Goal: Task Accomplishment & Management: Use online tool/utility

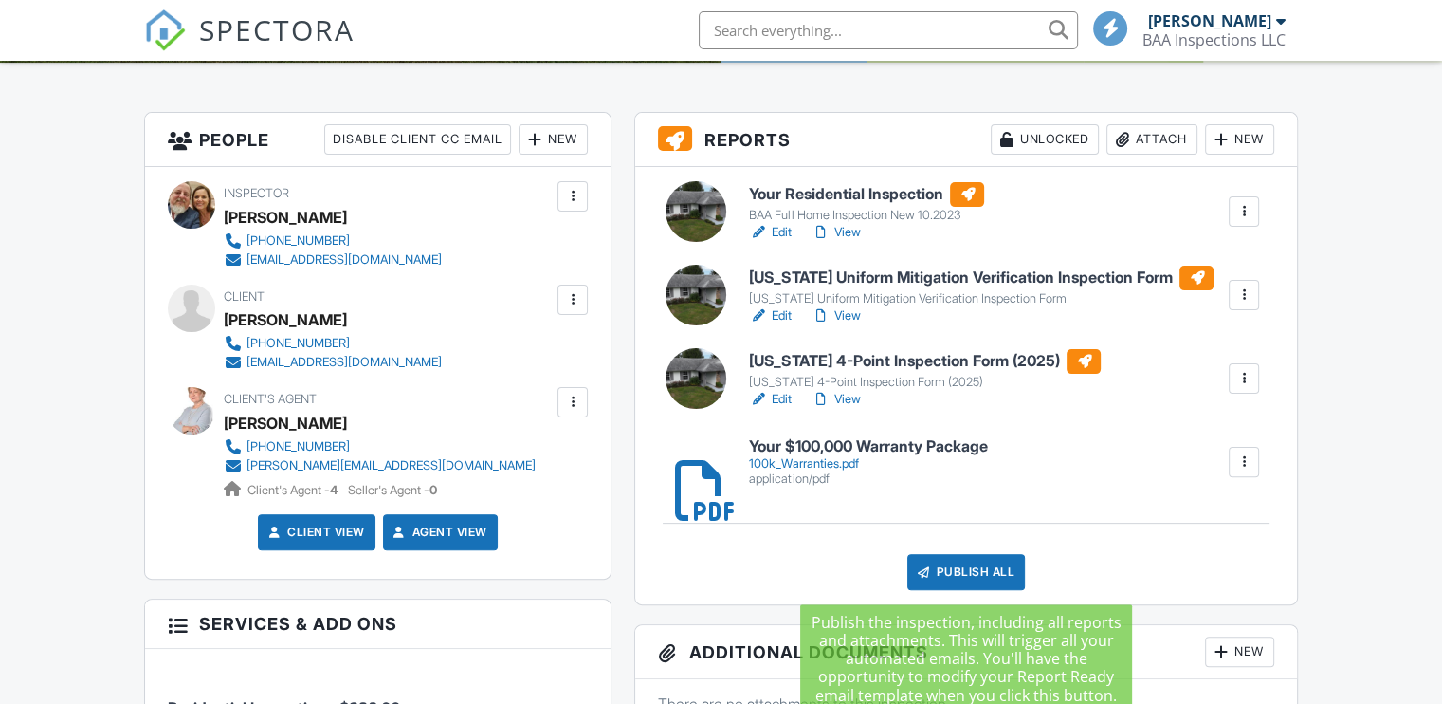
click at [958, 568] on div "Publish All" at bounding box center [967, 572] width 119 height 36
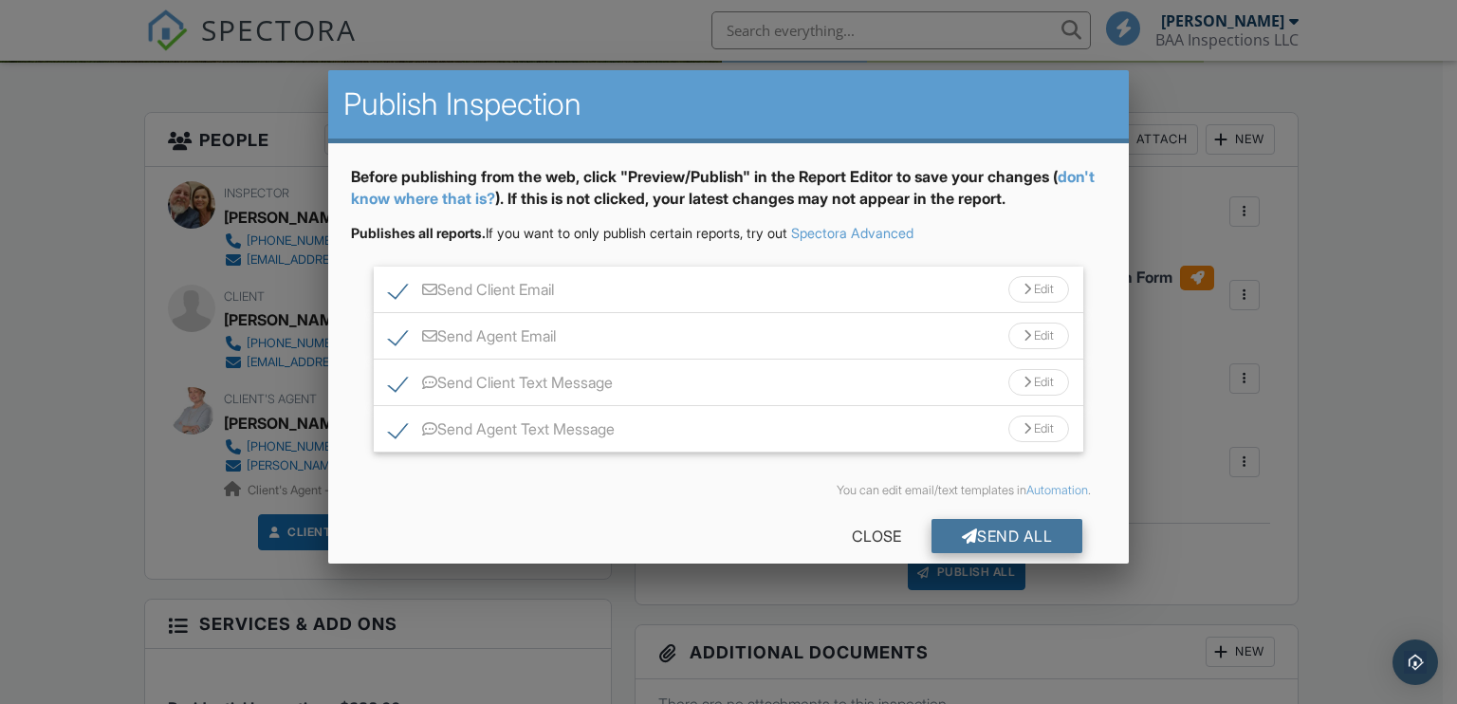
click at [980, 532] on div "Send All" at bounding box center [1007, 536] width 152 height 34
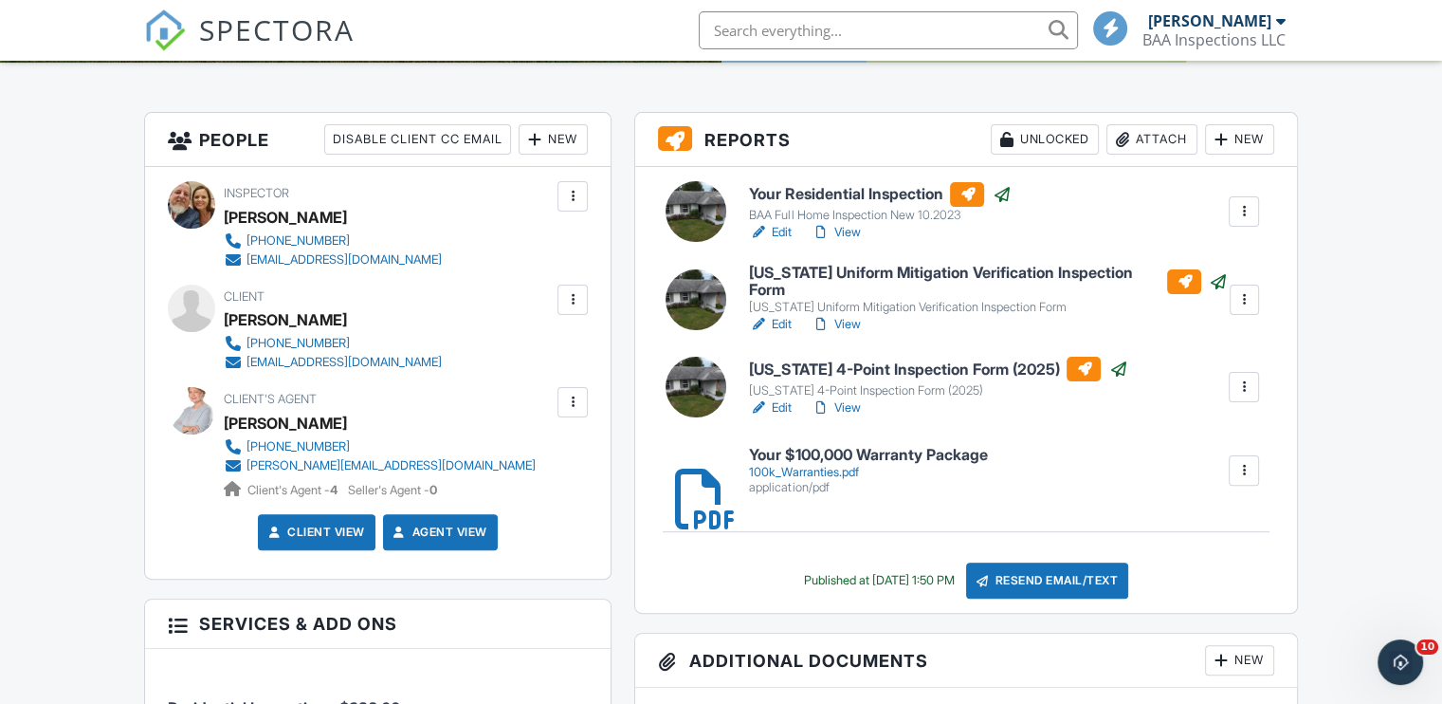
click at [286, 29] on span "SPECTORA" at bounding box center [277, 29] width 156 height 40
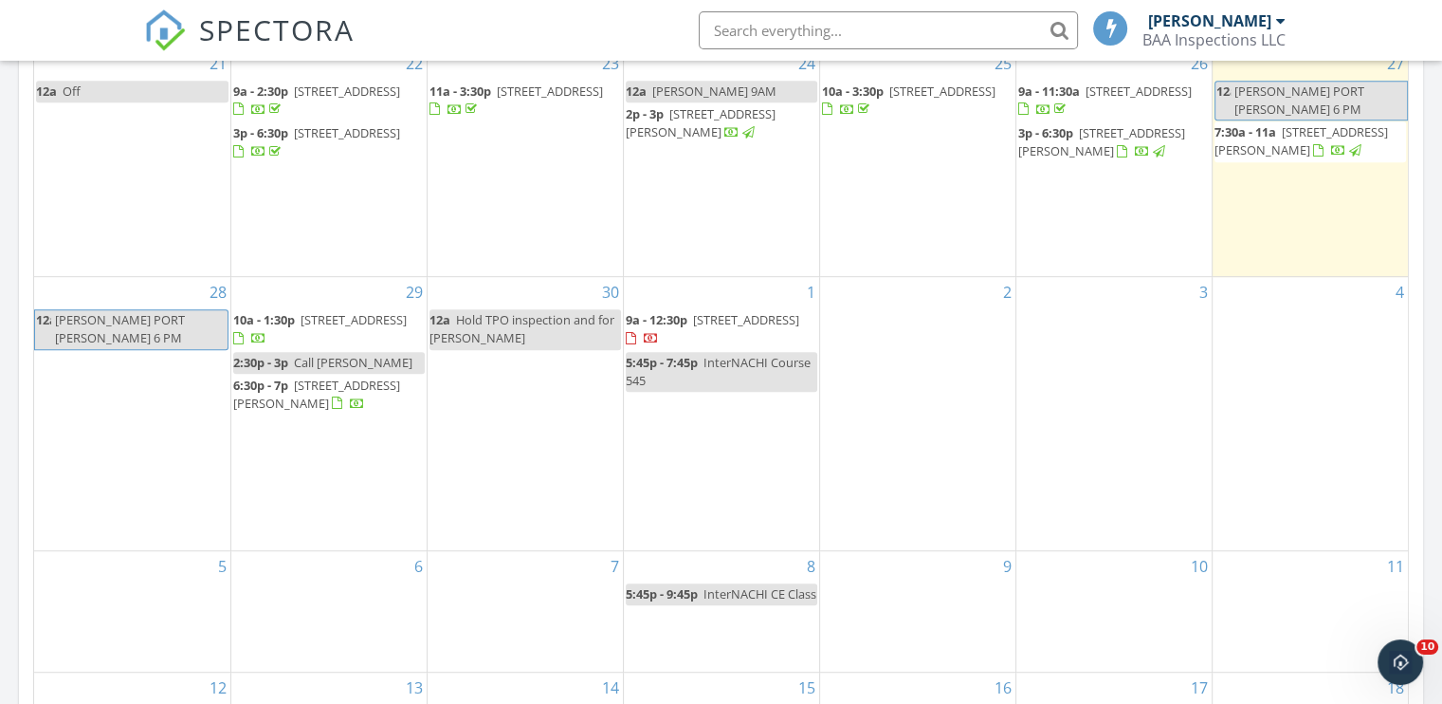
scroll to position [910, 0]
